Goal: Task Accomplishment & Management: Use online tool/utility

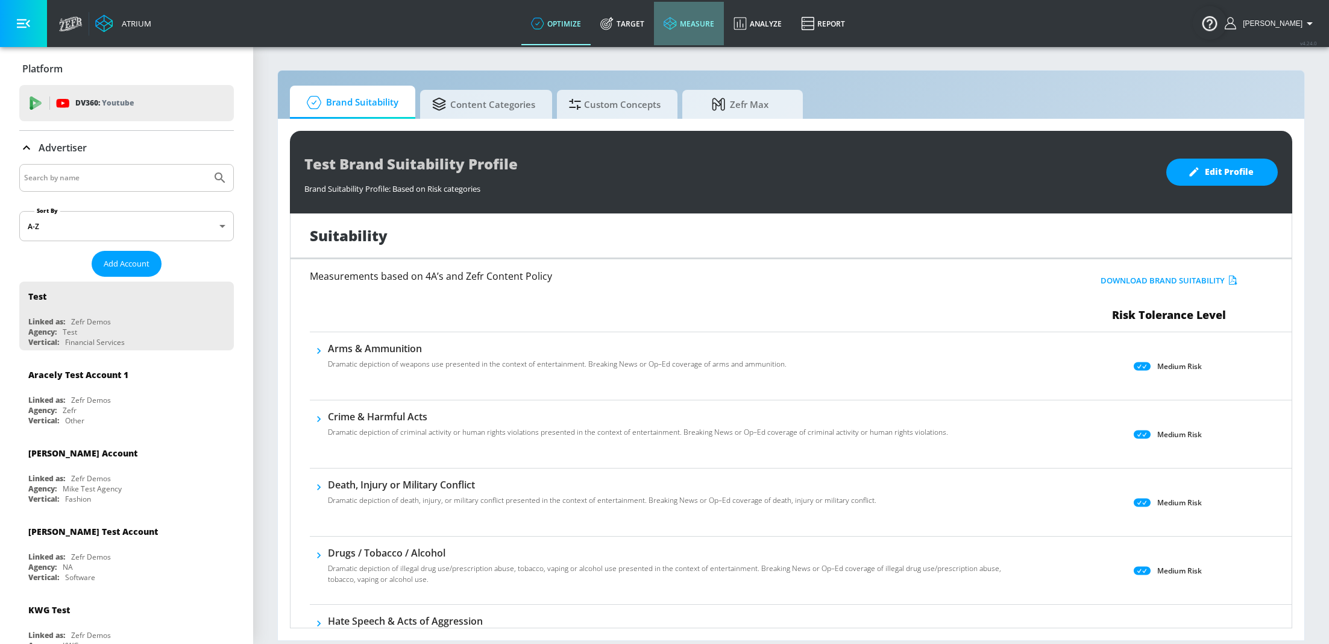
click at [680, 31] on link "measure" at bounding box center [689, 23] width 70 height 43
click at [700, 35] on link "measure" at bounding box center [689, 23] width 70 height 43
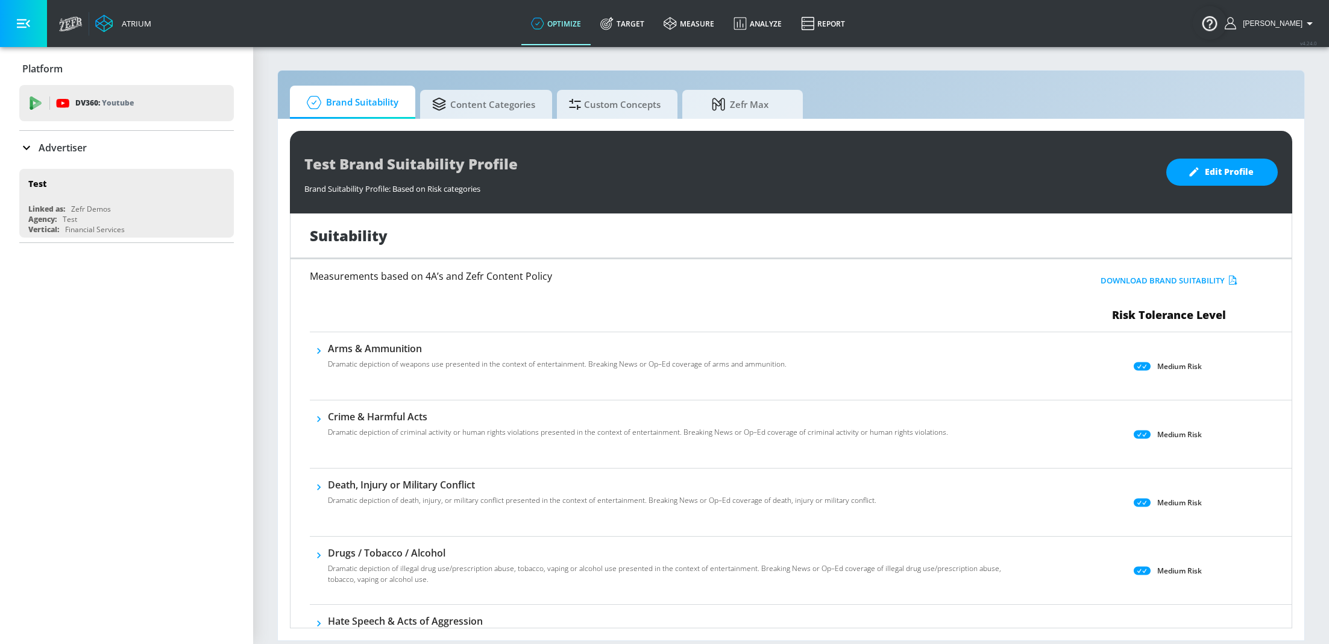
click at [31, 140] on icon at bounding box center [26, 147] width 14 height 14
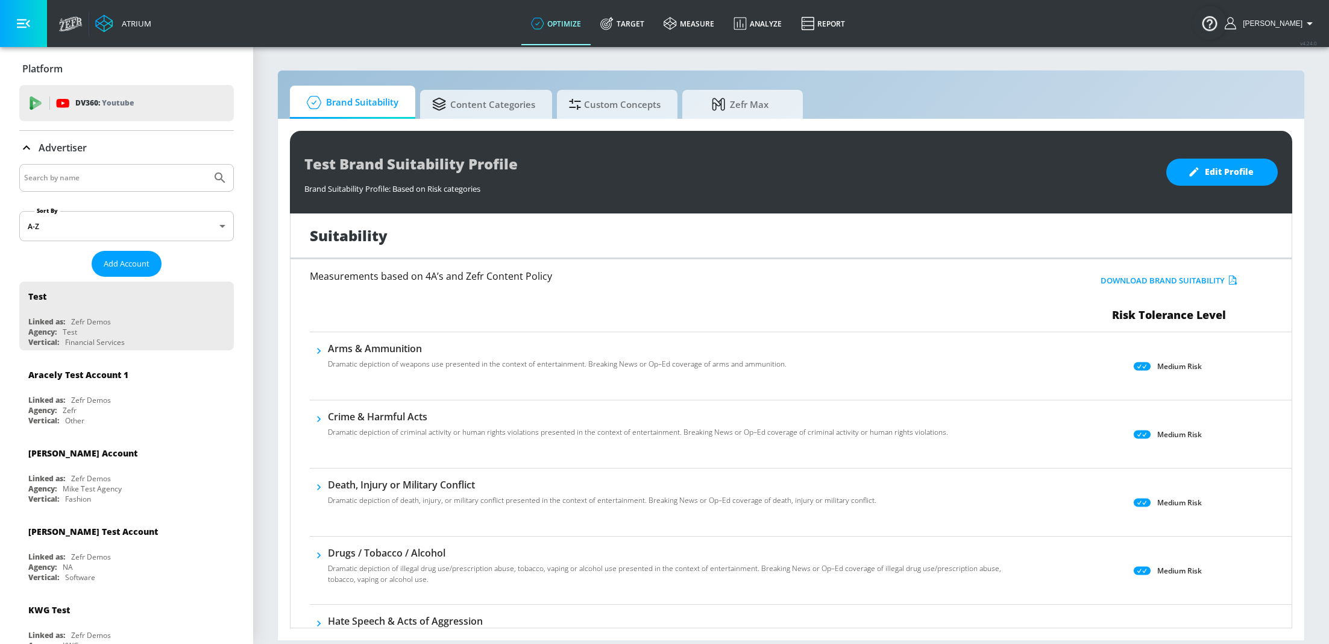
click at [98, 182] on input "Search by name" at bounding box center [115, 178] width 183 height 16
type input "M&S"
click at [207, 165] on button "Submit Search" at bounding box center [220, 178] width 27 height 27
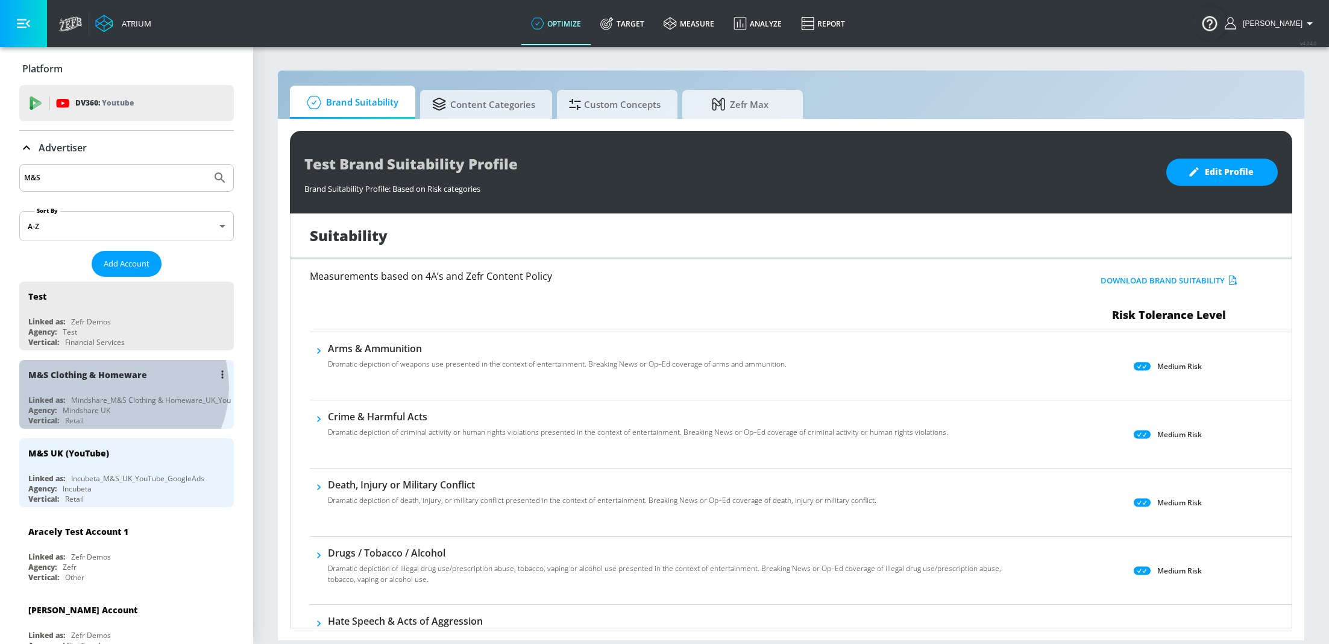
click at [118, 387] on div "M&S Clothing & Homeware" at bounding box center [129, 374] width 202 height 29
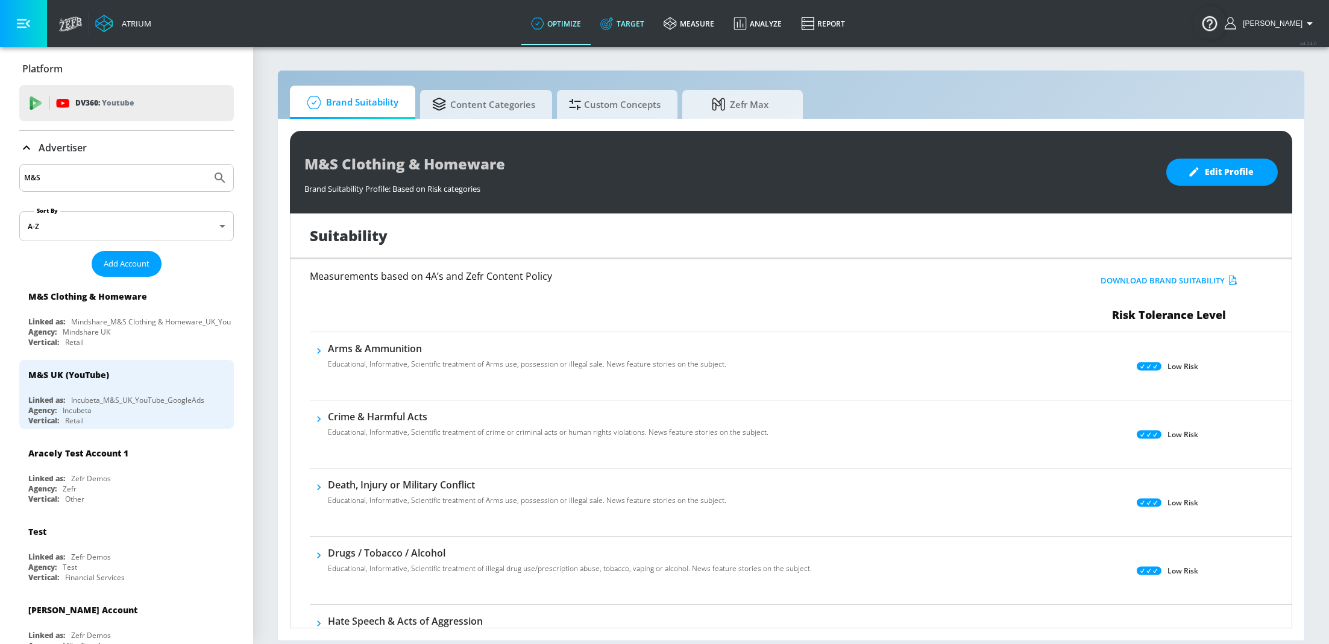
click at [628, 30] on link "Target" at bounding box center [622, 23] width 63 height 43
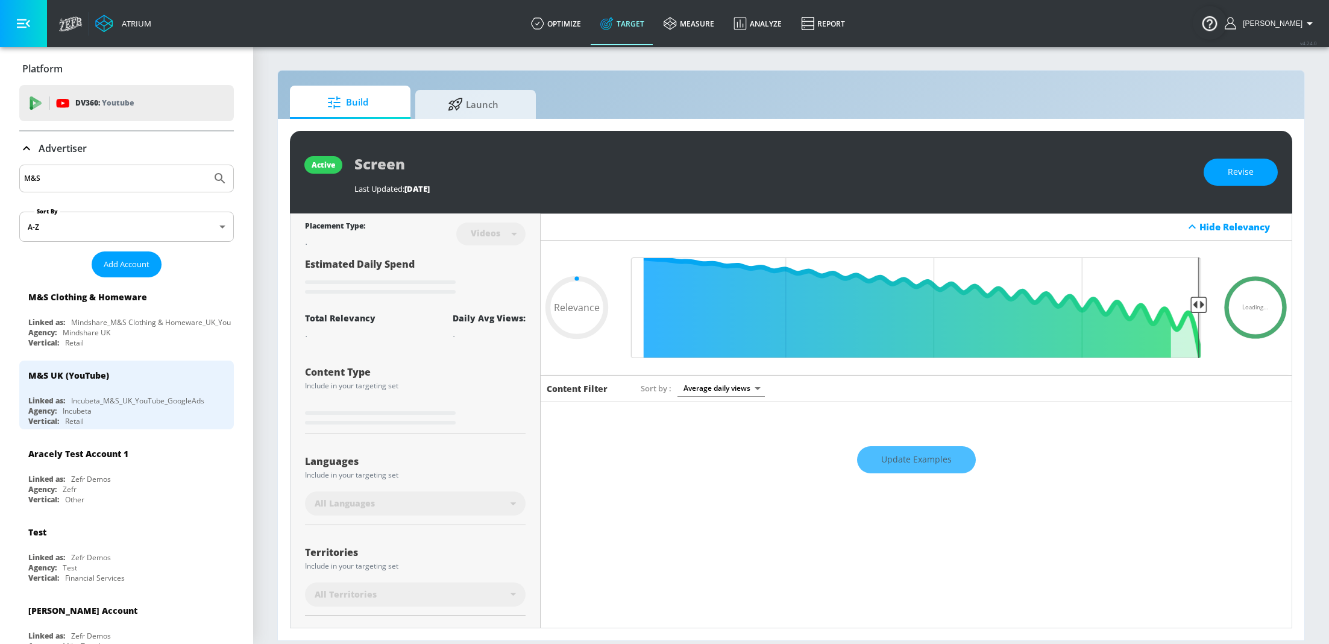
type input "0.05"
click at [450, 108] on icon at bounding box center [455, 102] width 14 height 13
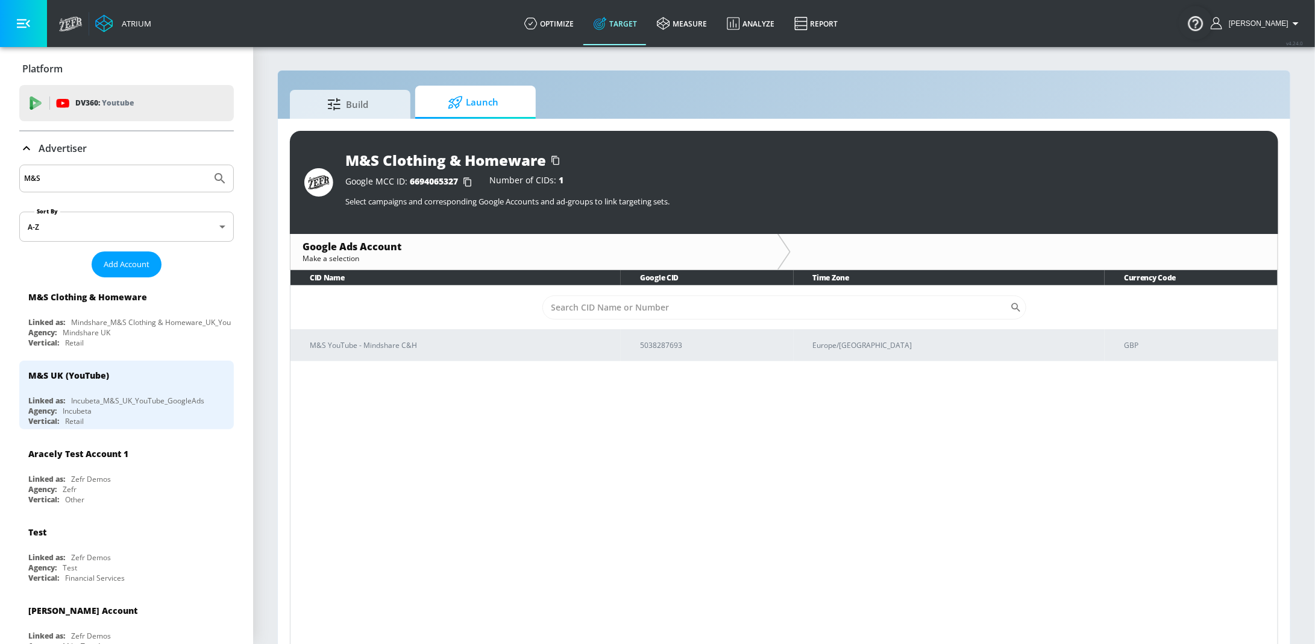
click at [442, 370] on div "CID Name Google CID Time Zone Currency Code ​ M&S YouTube - Mindshare C&H 50382…" at bounding box center [784, 459] width 988 height 378
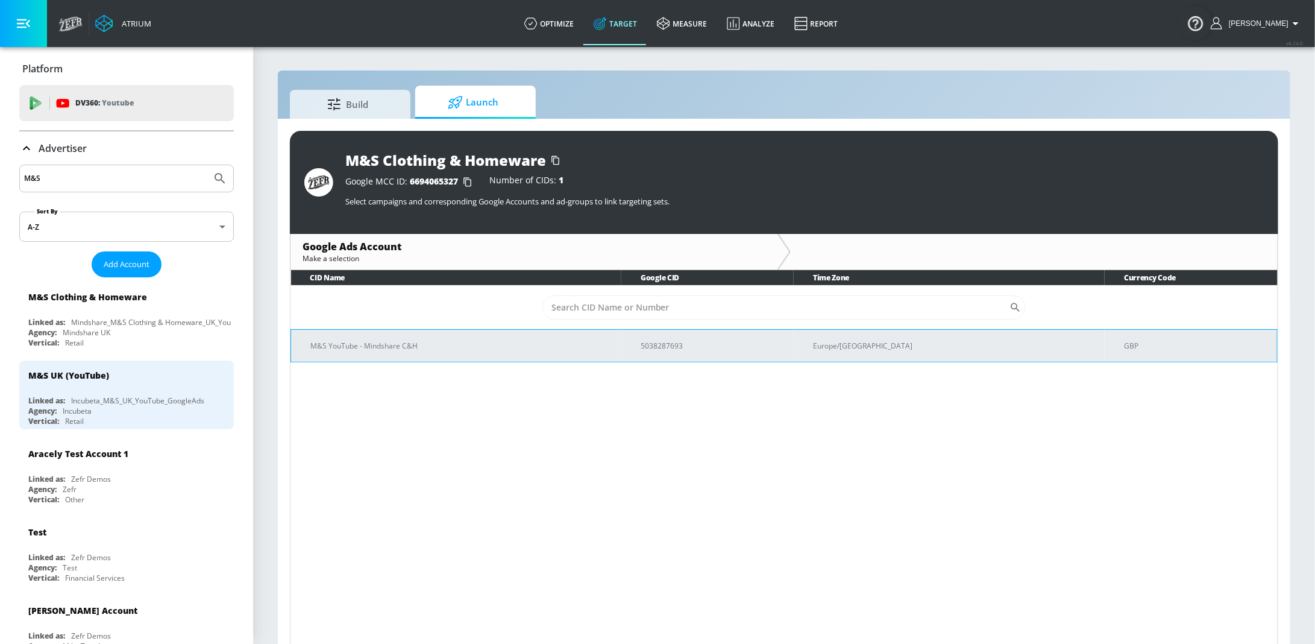
click at [452, 340] on p "M&S YouTube - Mindshare C&H" at bounding box center [460, 345] width 301 height 13
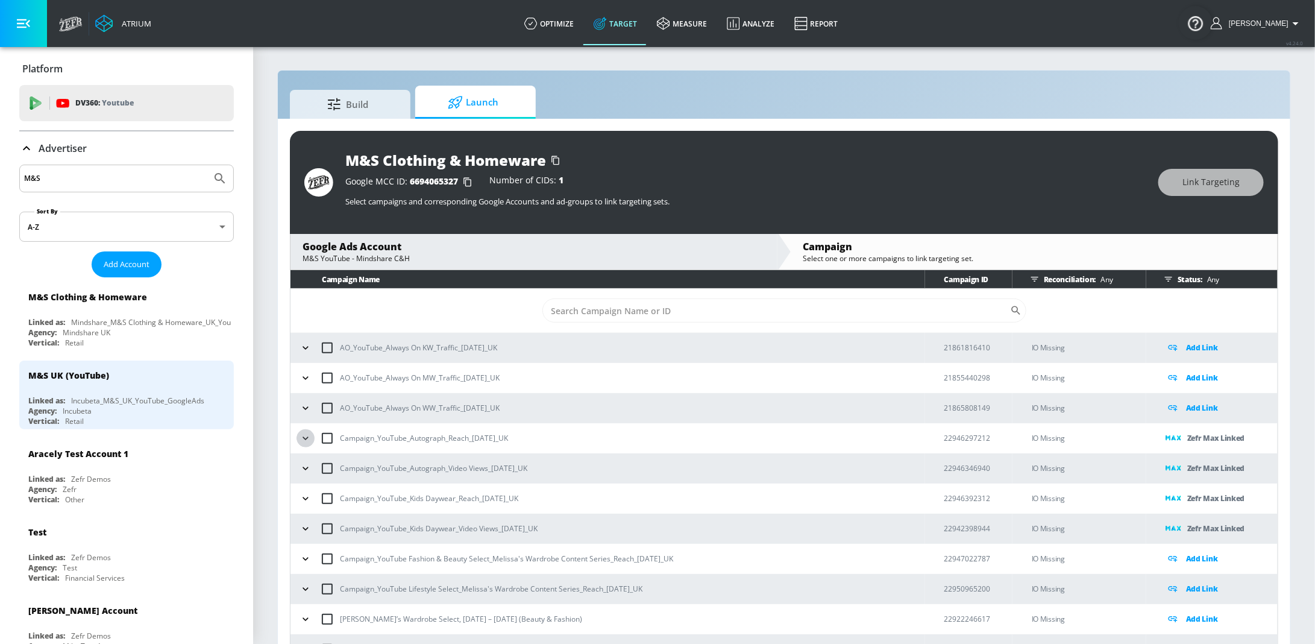
click at [305, 434] on icon "button" at bounding box center [305, 438] width 12 height 12
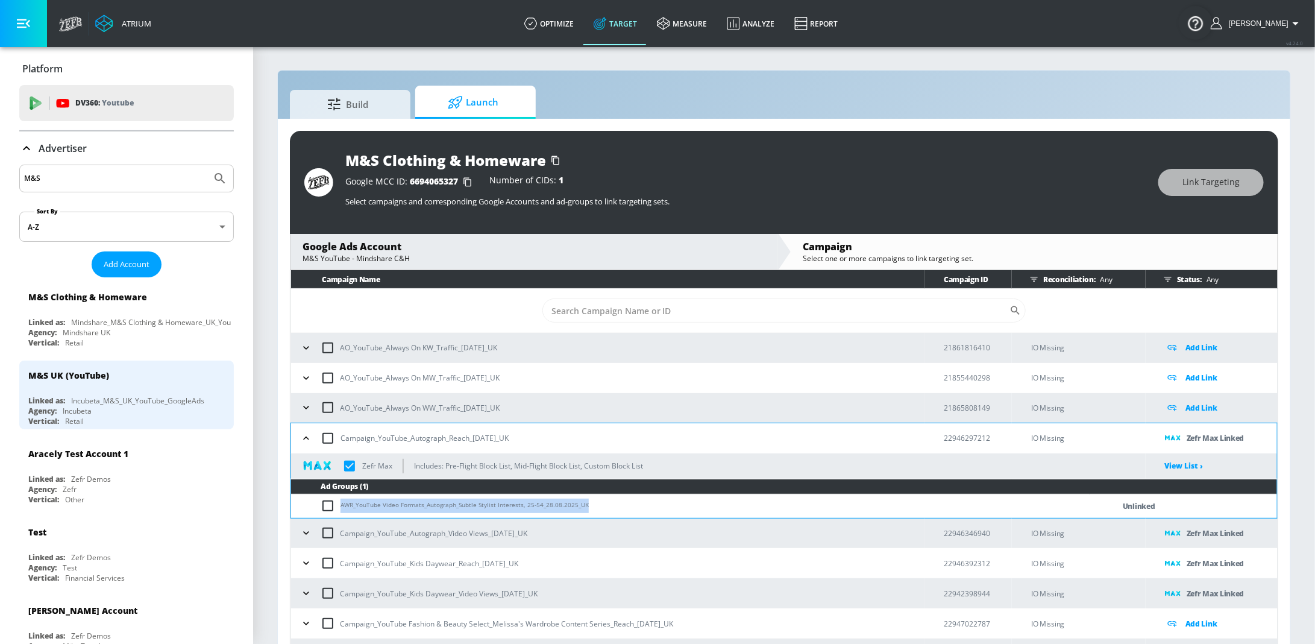
drag, startPoint x: 561, startPoint y: 504, endPoint x: 340, endPoint y: 506, distance: 220.6
click at [340, 506] on td "AWR_YouTube Video Formats_Autograph_Subtle Stylist Interests, 25-54_28.08.2025_…" at bounding box center [690, 506] width 798 height 24
copy td "AWR_YouTube Video Formats_Autograph_Subtle Stylist Interests, 25-54_28.08.2025_…"
checkbox input "true"
click at [621, 507] on td "AWR_YouTube Video Formats_Autograph_Subtle Stylist Interests, 25-54_28.08.2025_…" at bounding box center [690, 506] width 798 height 24
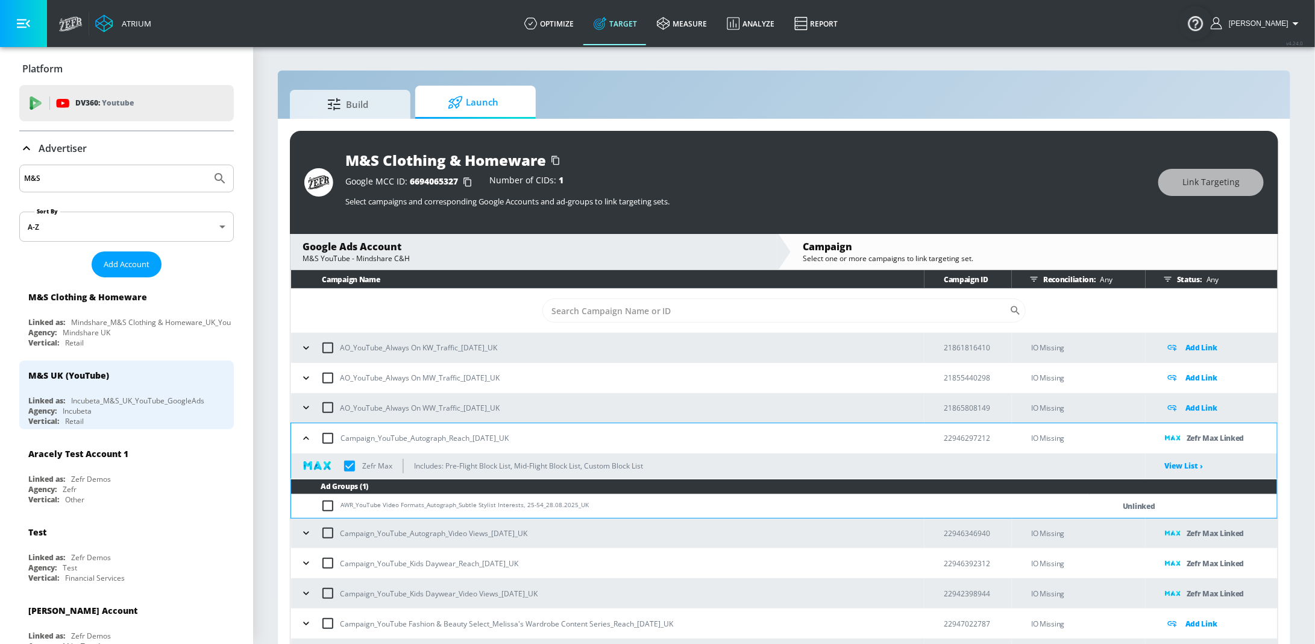
click at [531, 441] on div "Campaign_YouTube_Autograph_Reach_[DATE]_UK" at bounding box center [610, 437] width 627 height 25
drag, startPoint x: 544, startPoint y: 436, endPoint x: 342, endPoint y: 443, distance: 201.4
click at [342, 443] on div "Campaign_YouTube_Autograph_Reach_[DATE]_UK" at bounding box center [610, 437] width 627 height 25
copy p "Campaign_YouTube_Autograph_Reach_[DATE]_UK"
click at [103, 406] on div "Agency: Incubeta" at bounding box center [129, 411] width 202 height 10
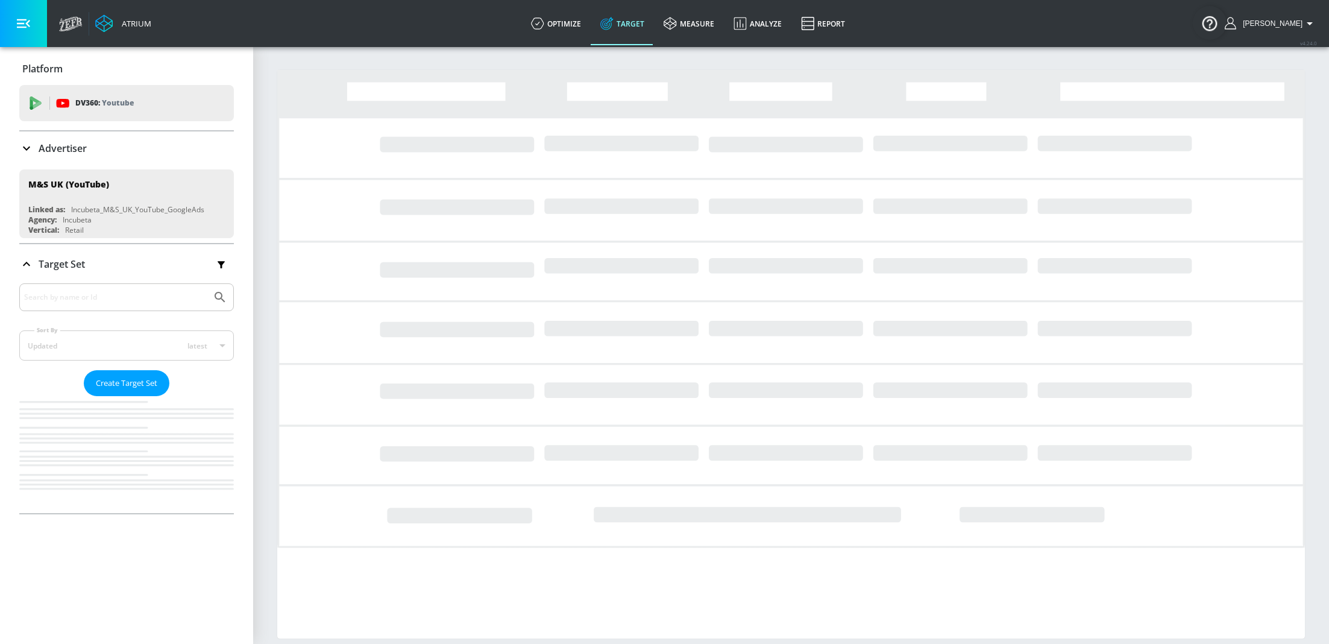
click at [104, 369] on div "M&S Clothing & Homeware" at bounding box center [87, 374] width 119 height 11
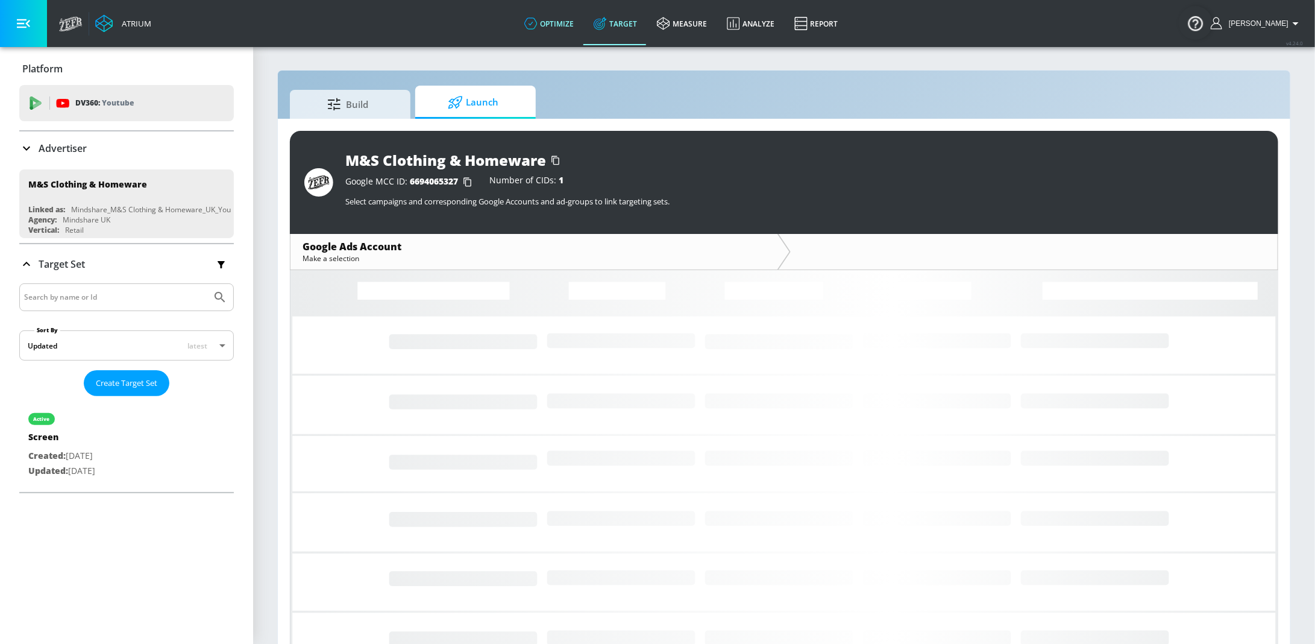
click at [563, 29] on link "optimize" at bounding box center [549, 23] width 69 height 43
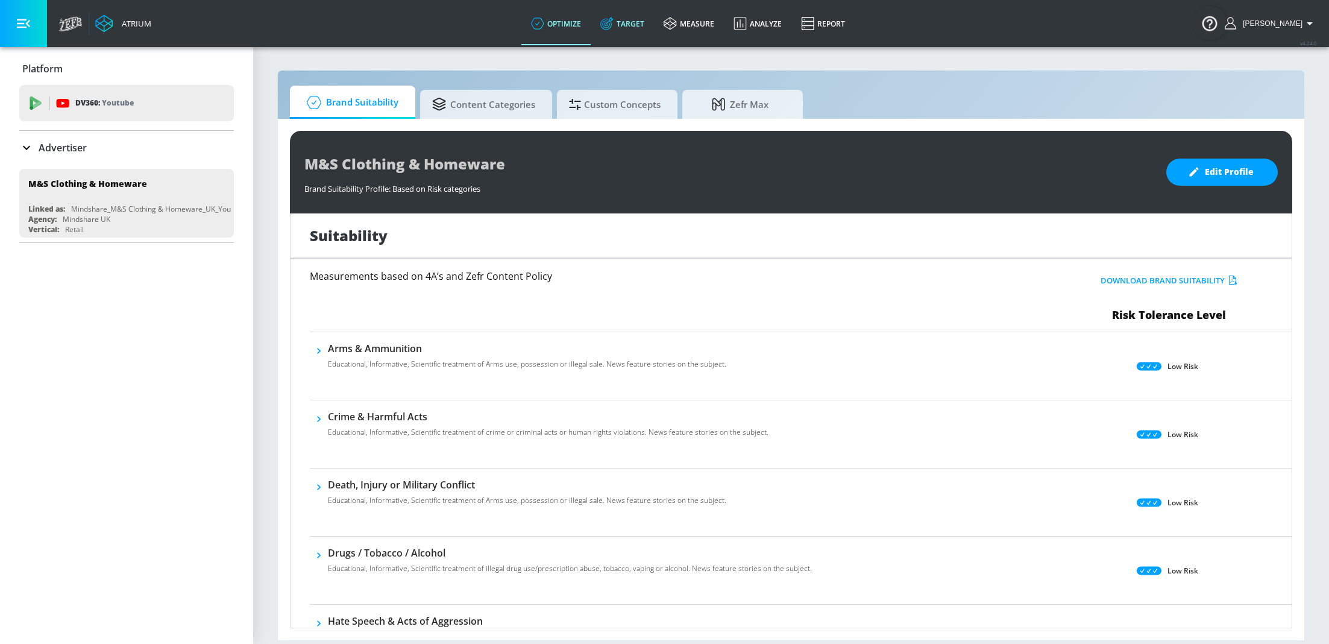
click at [645, 28] on link "Target" at bounding box center [622, 23] width 63 height 43
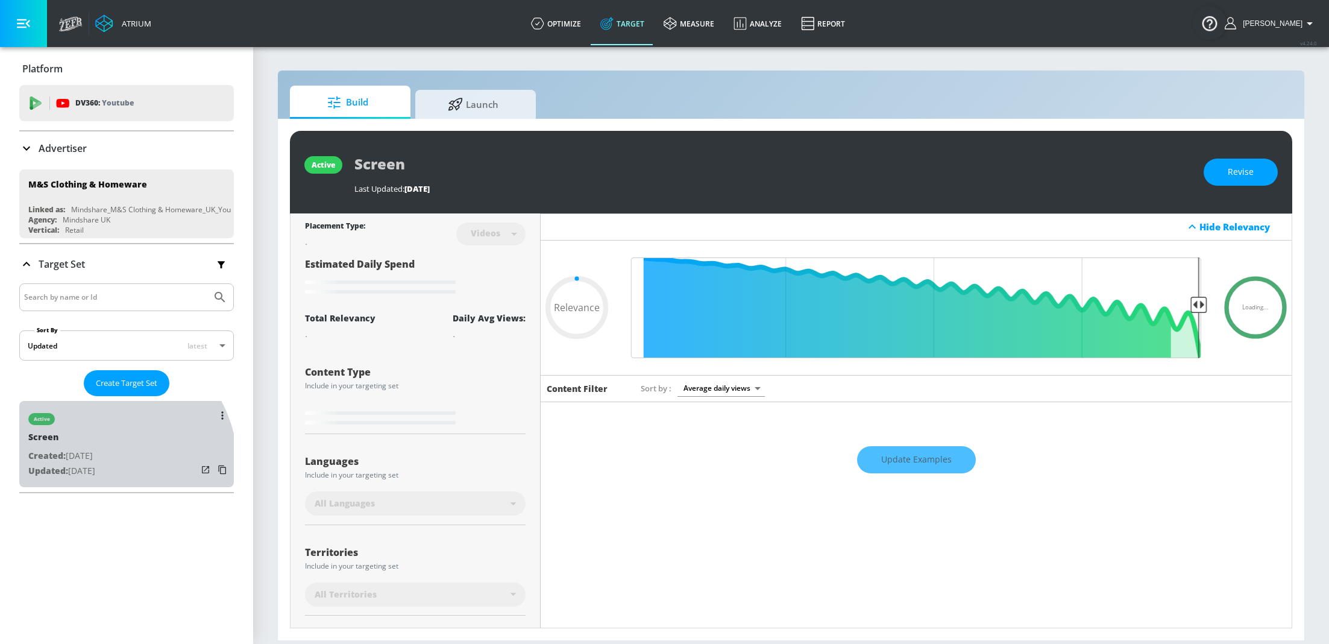
click at [95, 468] on p "Updated: [DATE]" at bounding box center [61, 470] width 67 height 15
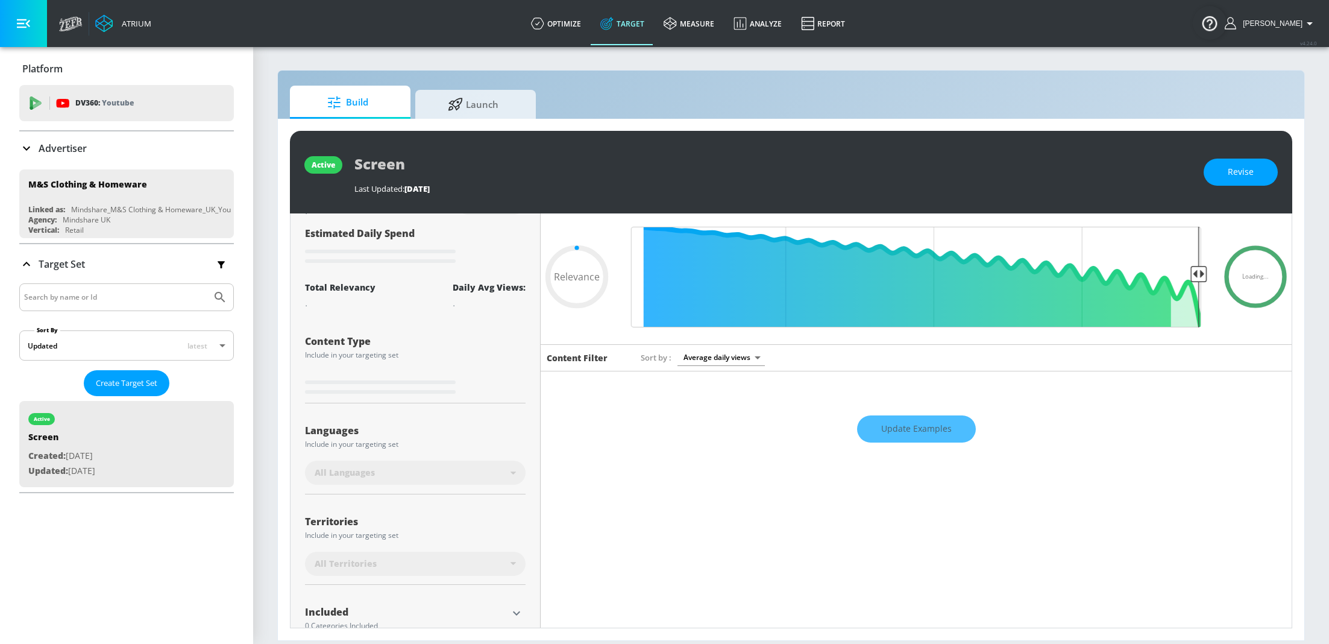
scroll to position [125, 0]
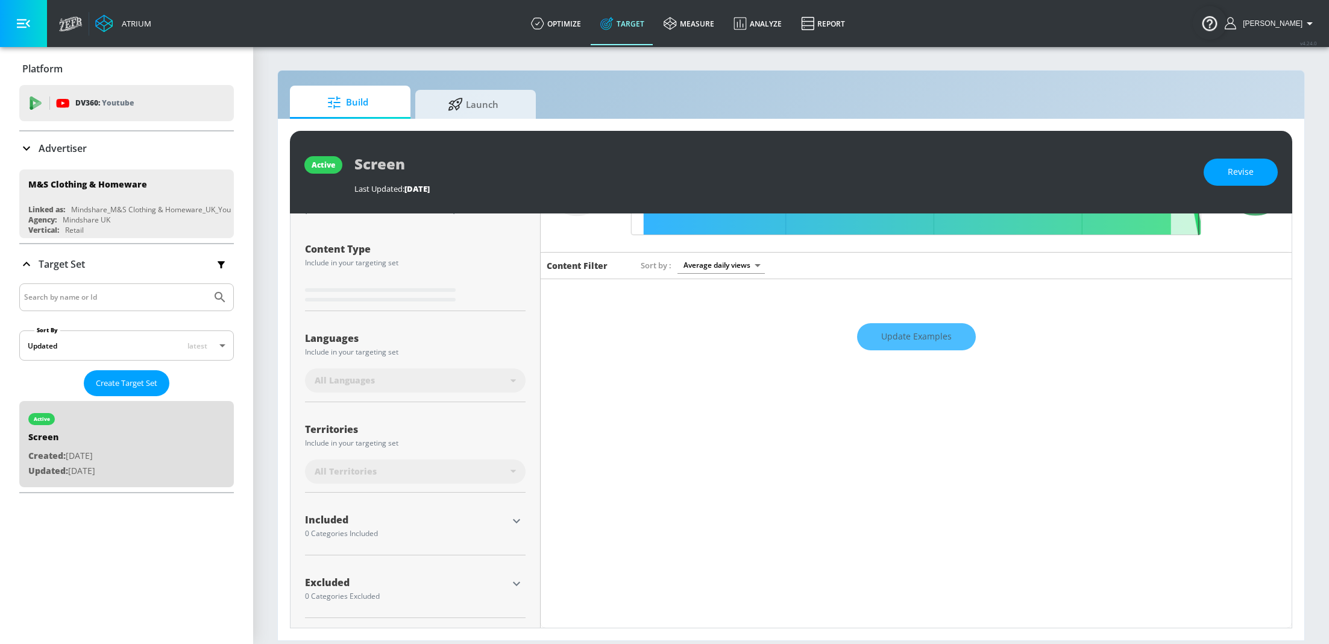
type input "0.6"
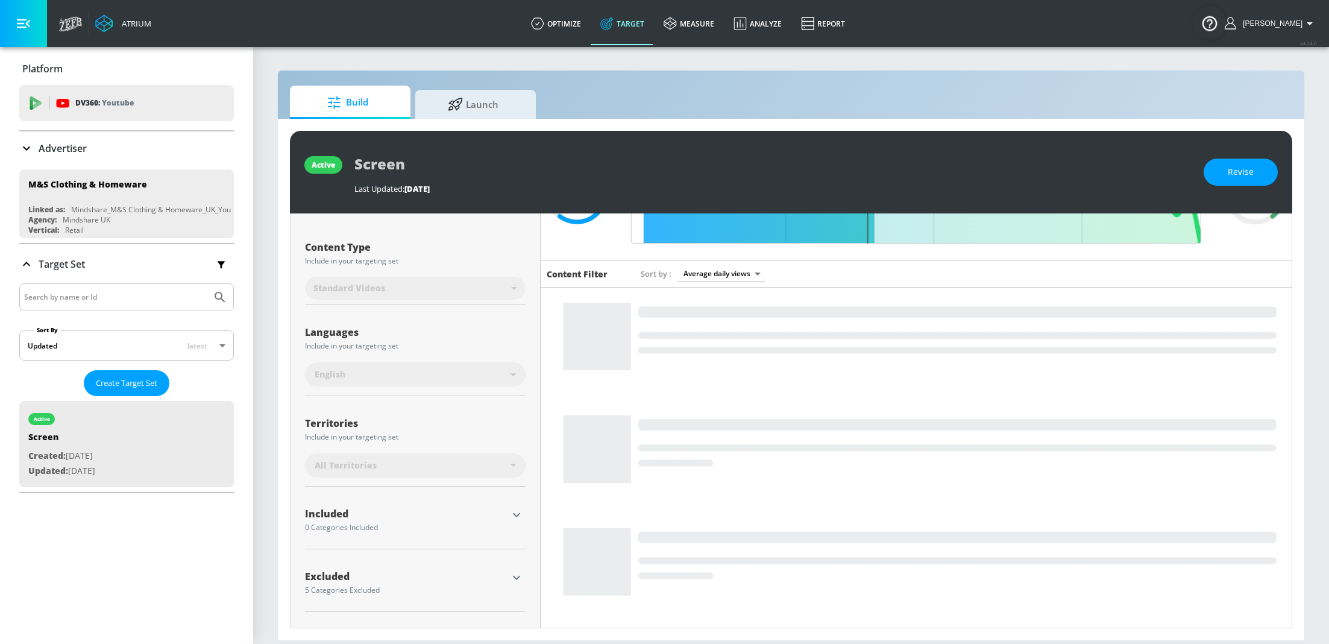
scroll to position [111, 0]
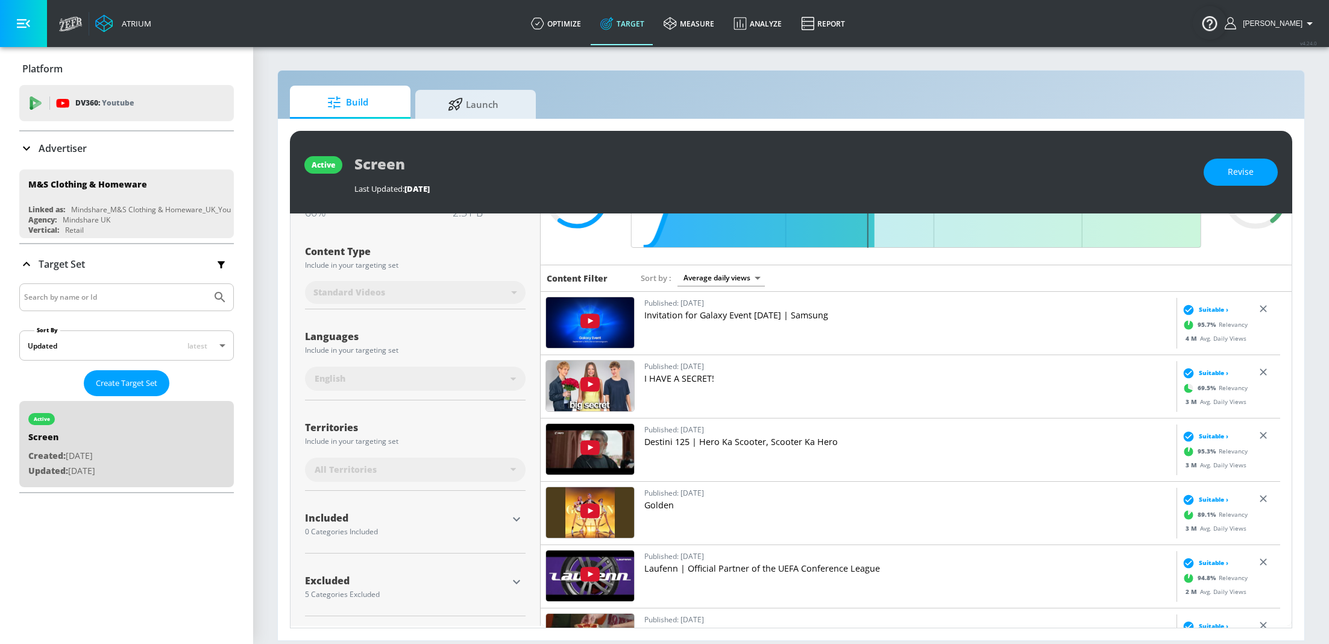
click at [517, 580] on icon "button" at bounding box center [516, 581] width 14 height 14
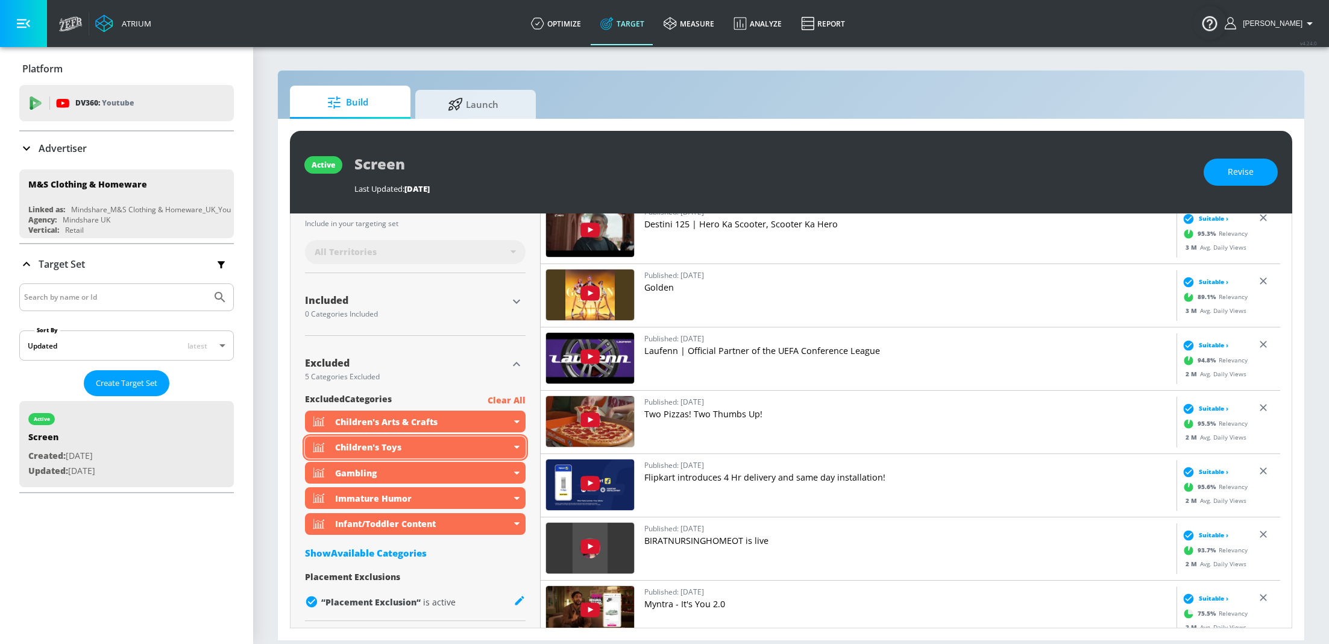
scroll to position [333, 0]
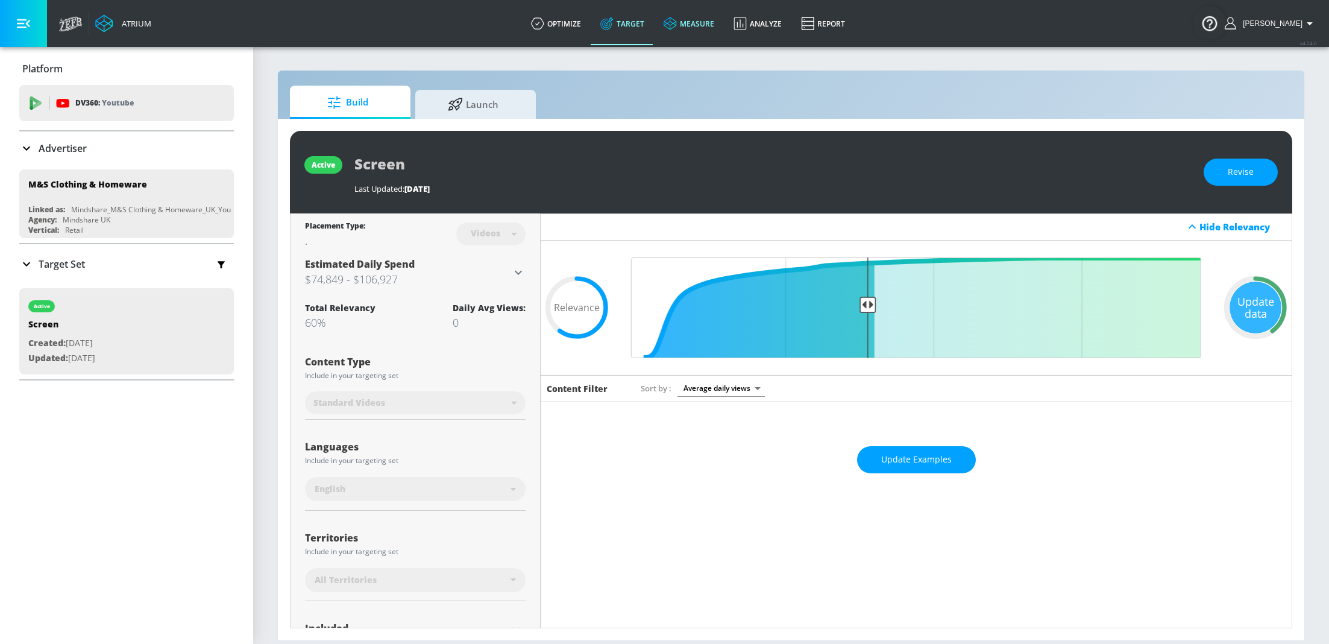
click at [709, 23] on link "measure" at bounding box center [689, 23] width 70 height 43
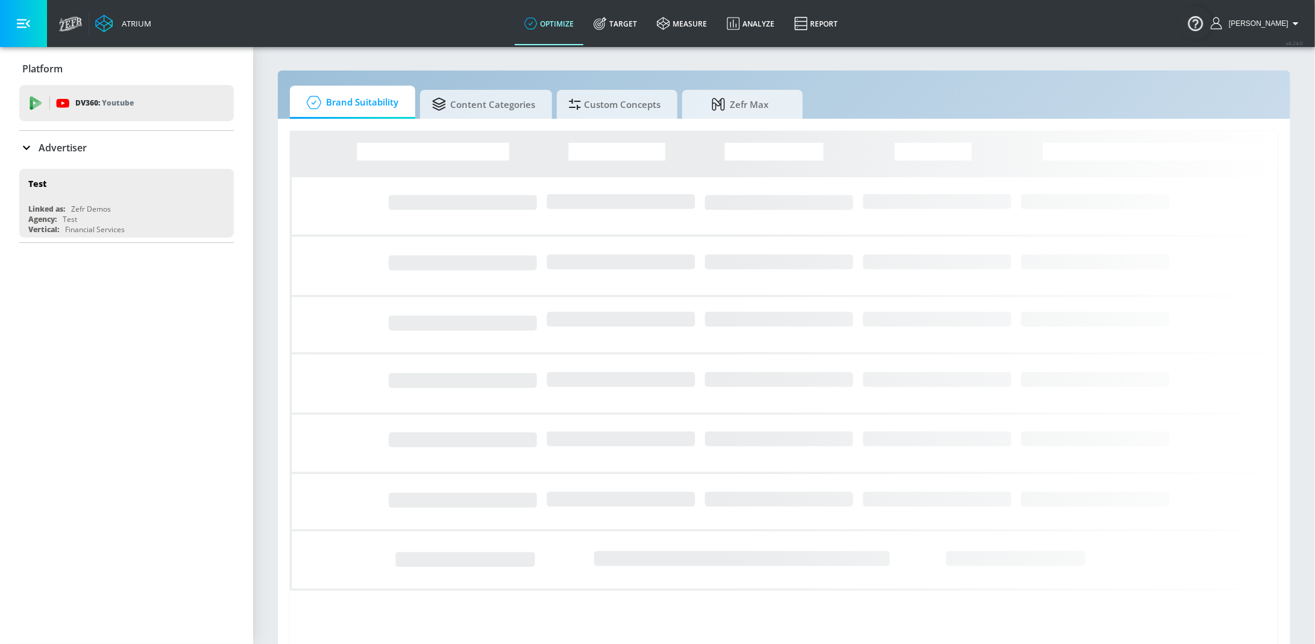
click at [46, 142] on p "Advertiser" at bounding box center [63, 147] width 48 height 13
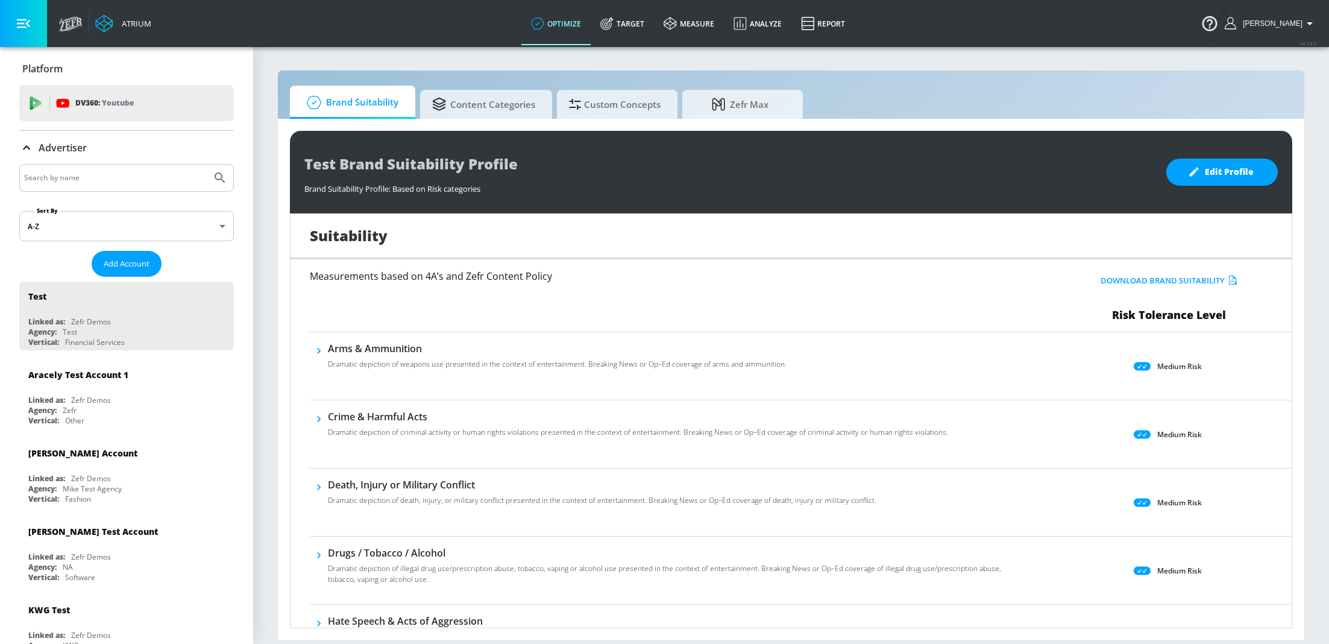
click at [113, 177] on input "Search by name" at bounding box center [115, 178] width 183 height 16
type input "M&S"
click at [207, 165] on button "Submit Search" at bounding box center [220, 178] width 27 height 27
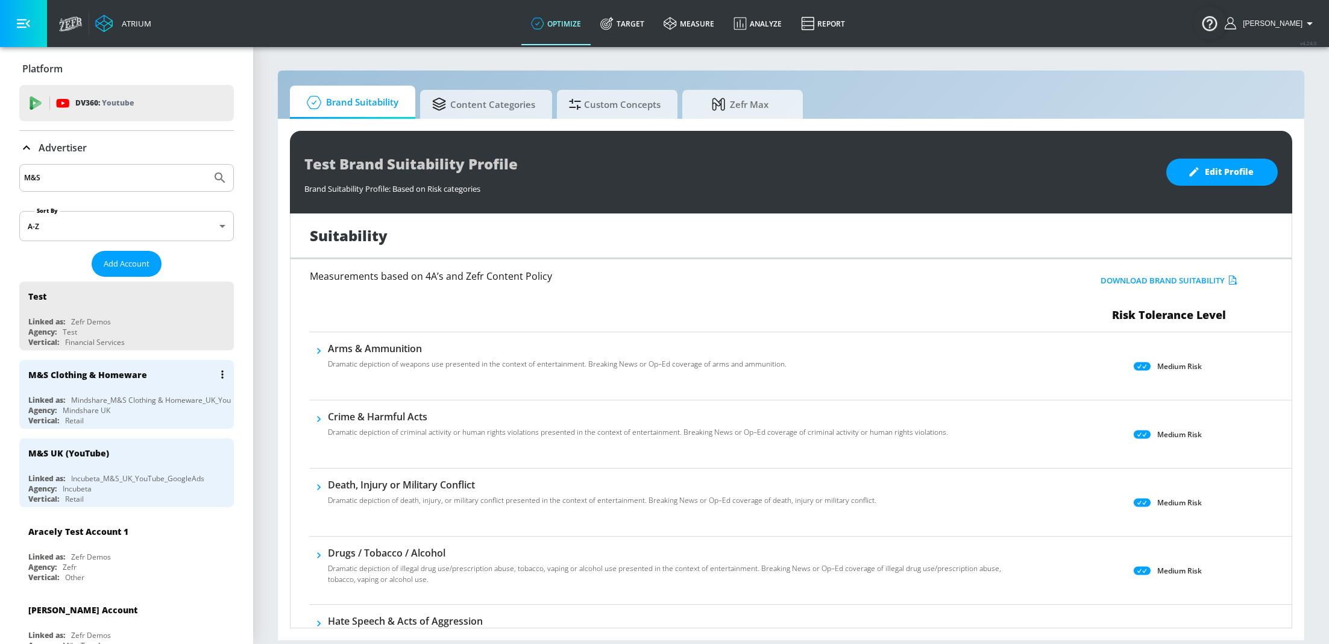
click at [143, 395] on div "Mindshare_M&S Clothing & Homeware_UK_YouTube_GoogleAds" at bounding box center [179, 400] width 216 height 10
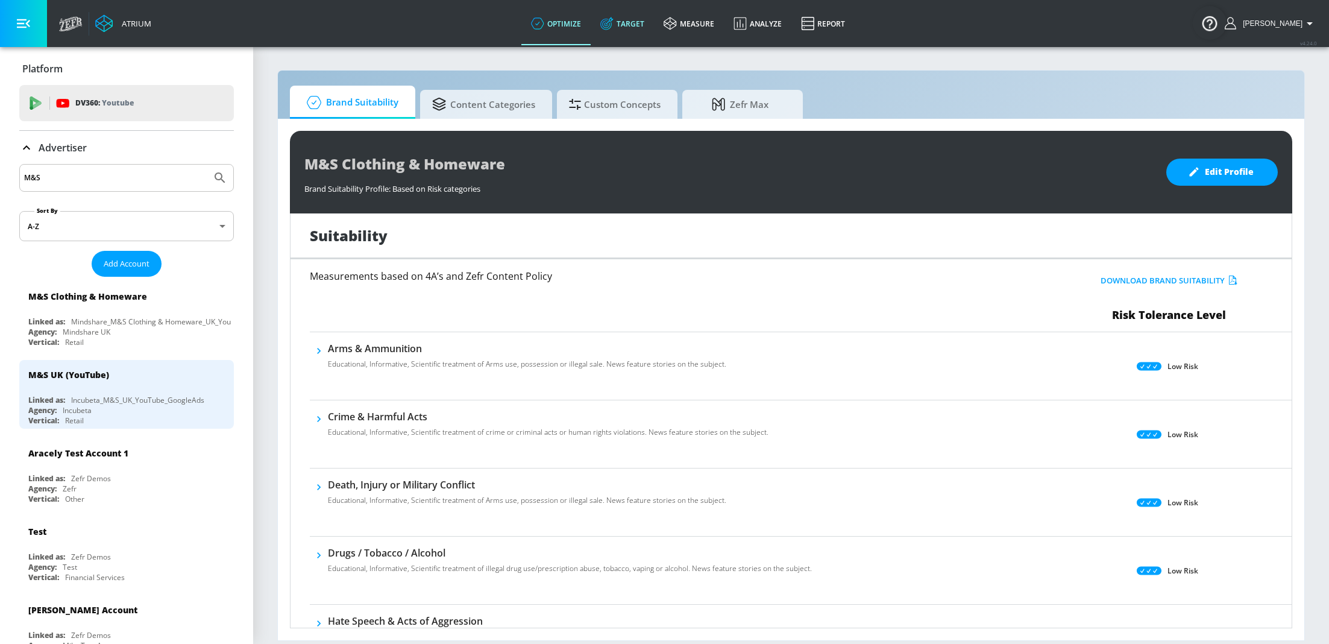
click at [641, 24] on link "Target" at bounding box center [622, 23] width 63 height 43
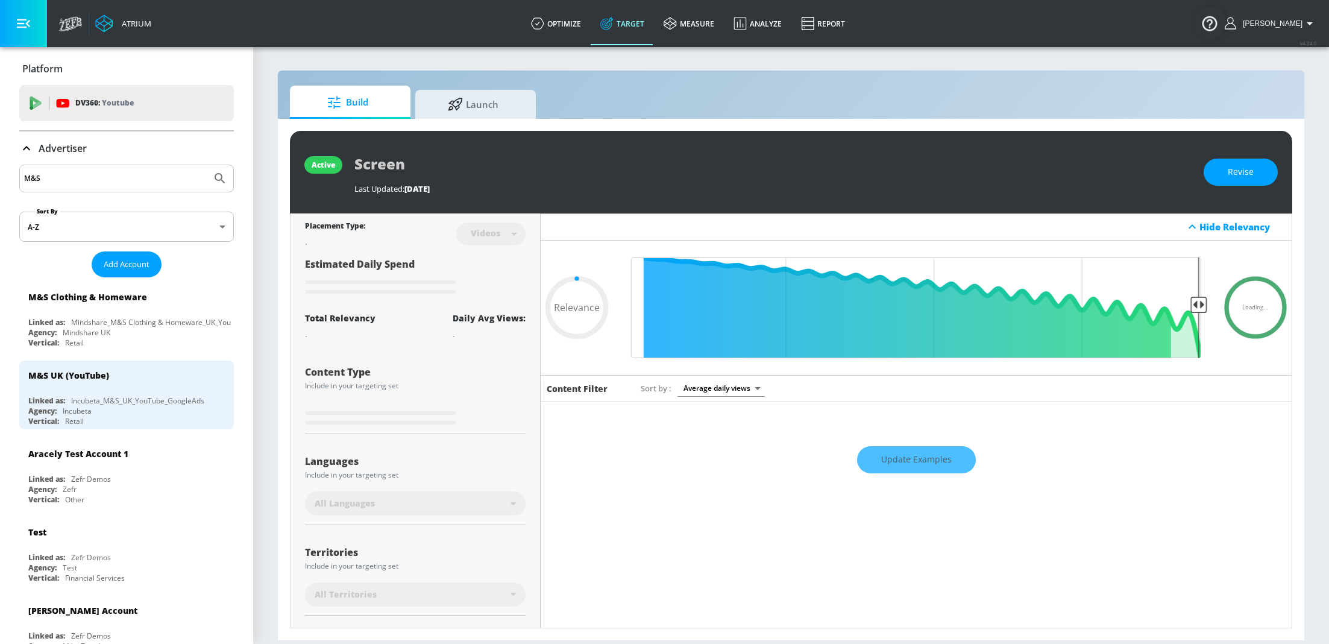
type input "0.05"
click at [495, 98] on span "Launch" at bounding box center [473, 102] width 92 height 29
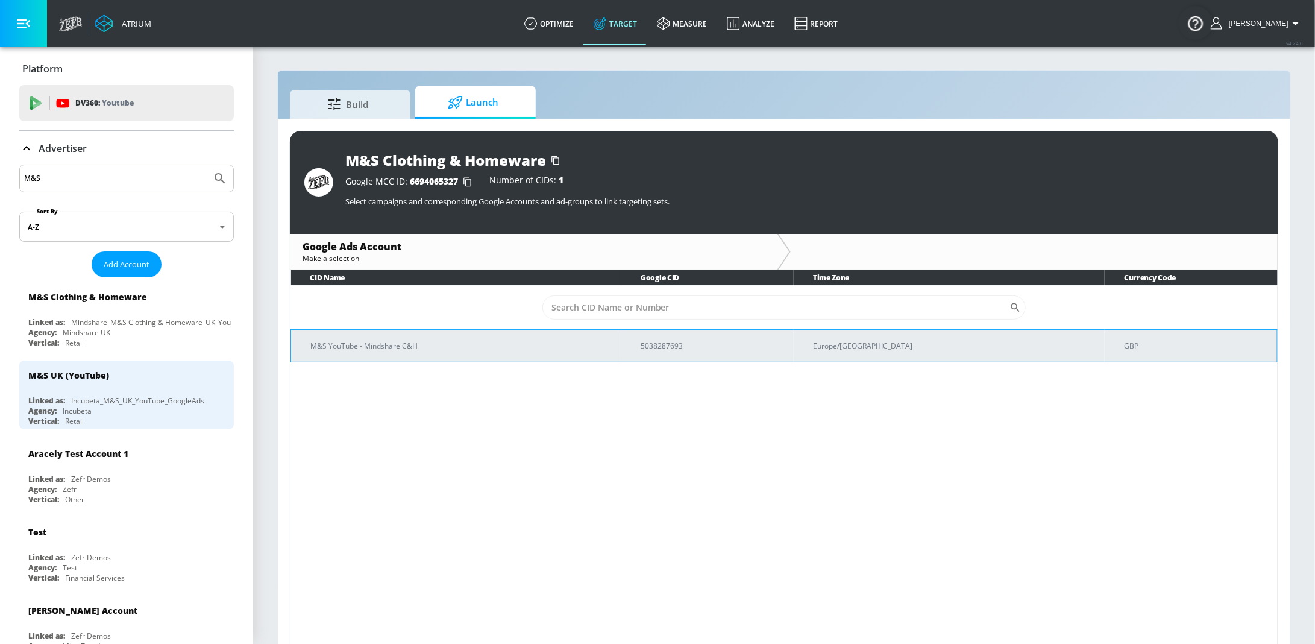
click at [546, 351] on p "M&S YouTube - Mindshare C&H" at bounding box center [460, 345] width 301 height 13
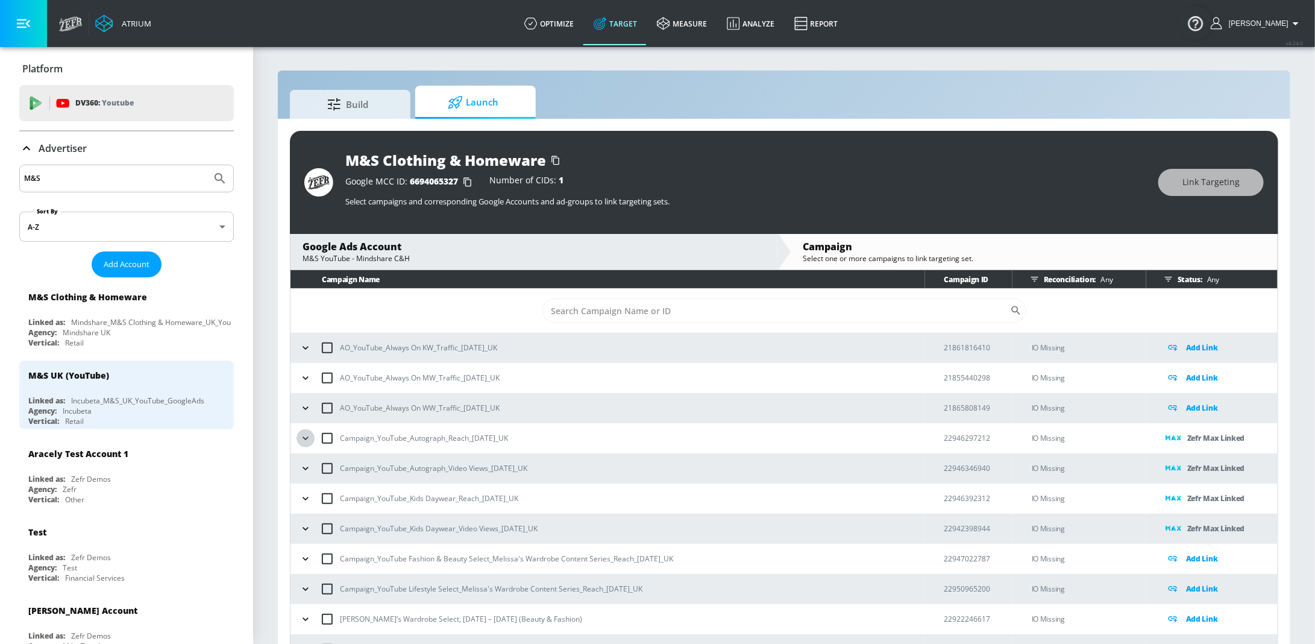
click at [310, 440] on icon "button" at bounding box center [305, 438] width 12 height 12
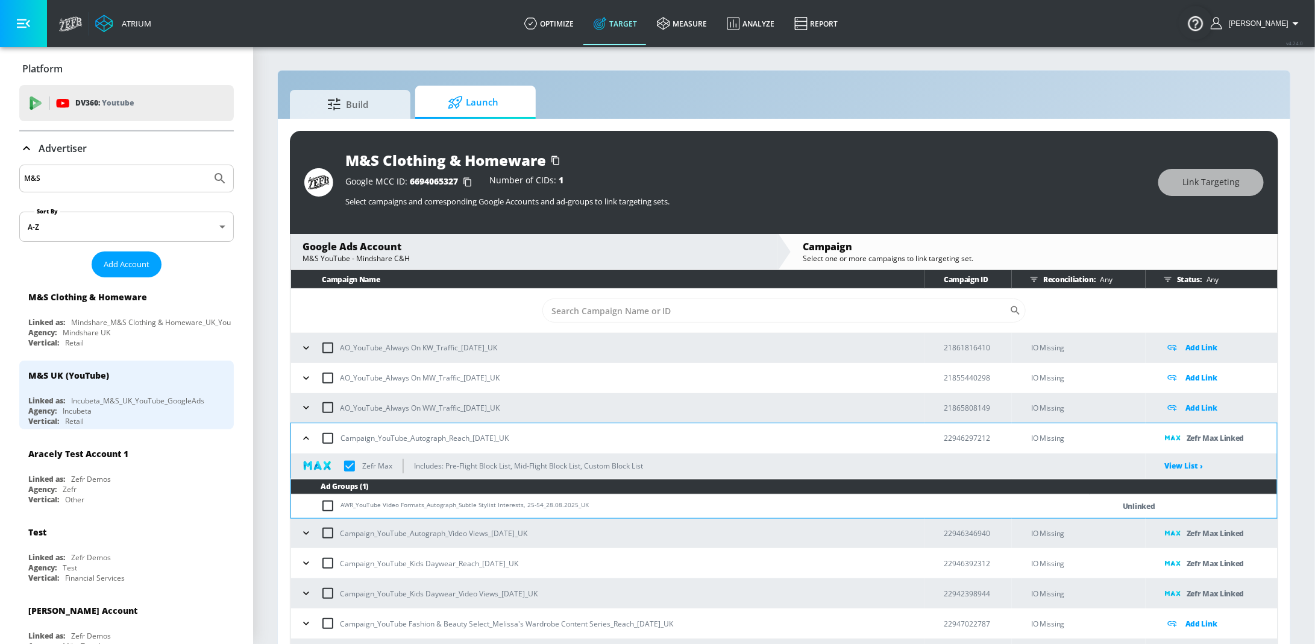
click at [309, 437] on icon "button" at bounding box center [306, 438] width 12 height 12
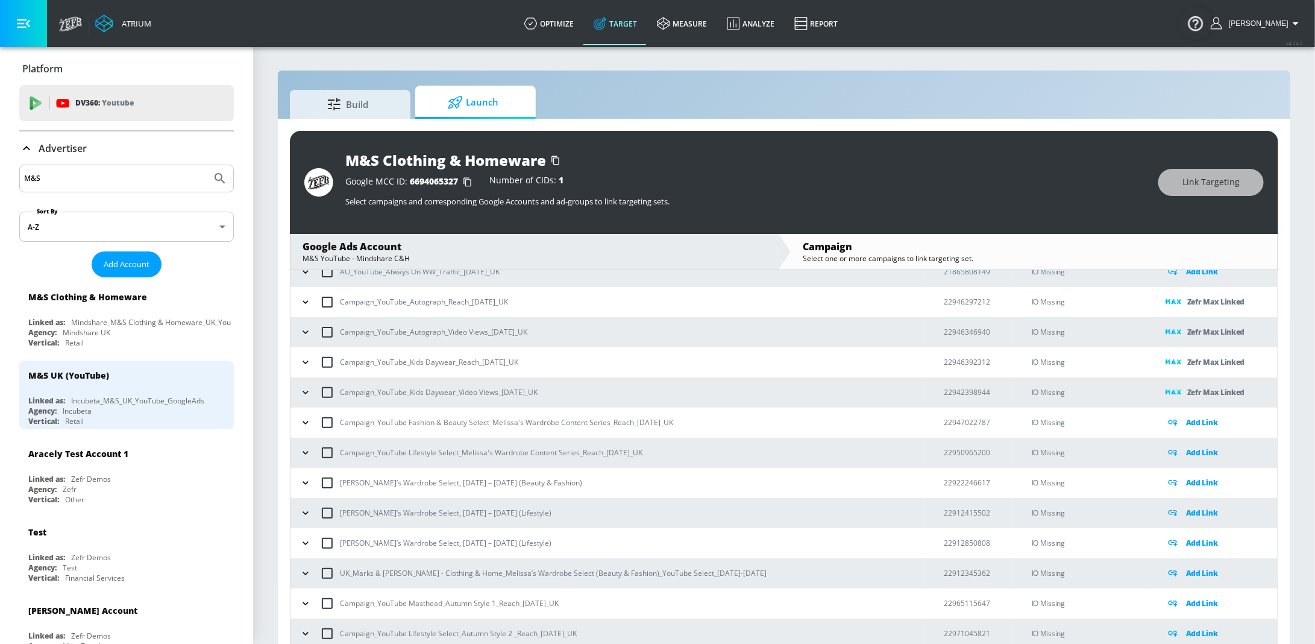
scroll to position [136, 0]
